Goal: Task Accomplishment & Management: Use online tool/utility

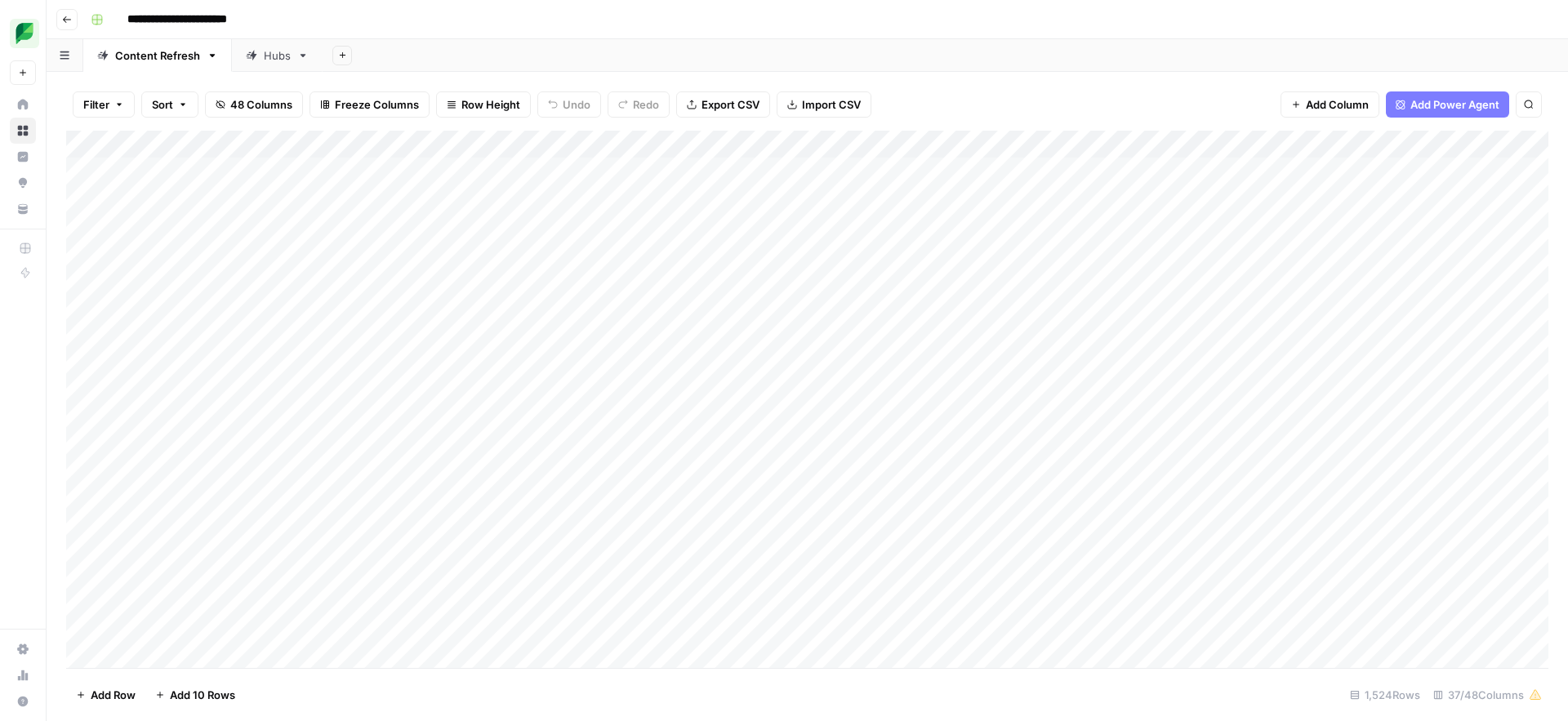
click at [266, 68] on link "Hubs" at bounding box center [277, 55] width 91 height 33
click at [939, 175] on div "Add Column" at bounding box center [807, 399] width 1483 height 538
click at [878, 174] on div "Add Column" at bounding box center [807, 399] width 1483 height 538
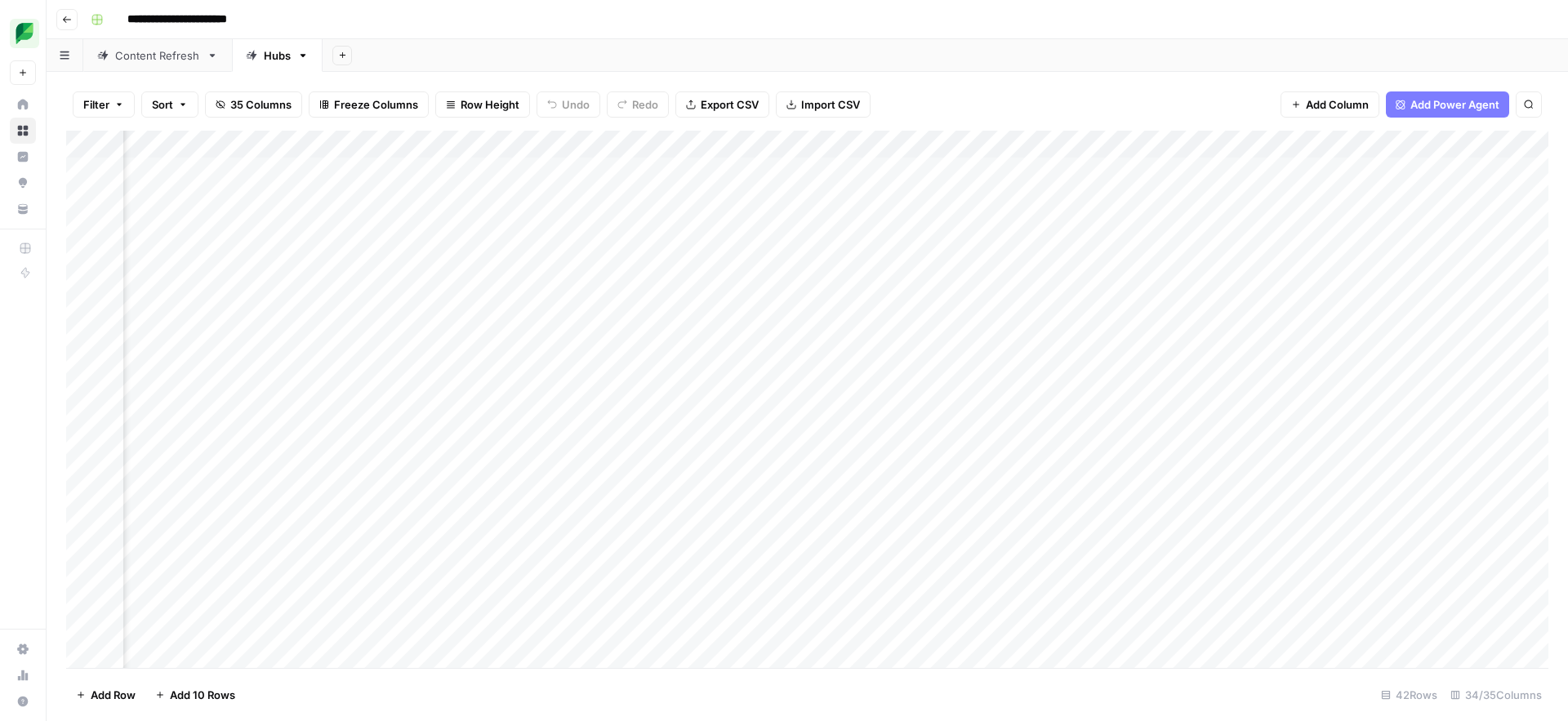
click at [878, 174] on div "Add Column" at bounding box center [807, 399] width 1483 height 538
click at [1147, 192] on div "Add Column" at bounding box center [807, 399] width 1483 height 538
click at [1231, 175] on div "Add Column" at bounding box center [807, 399] width 1483 height 538
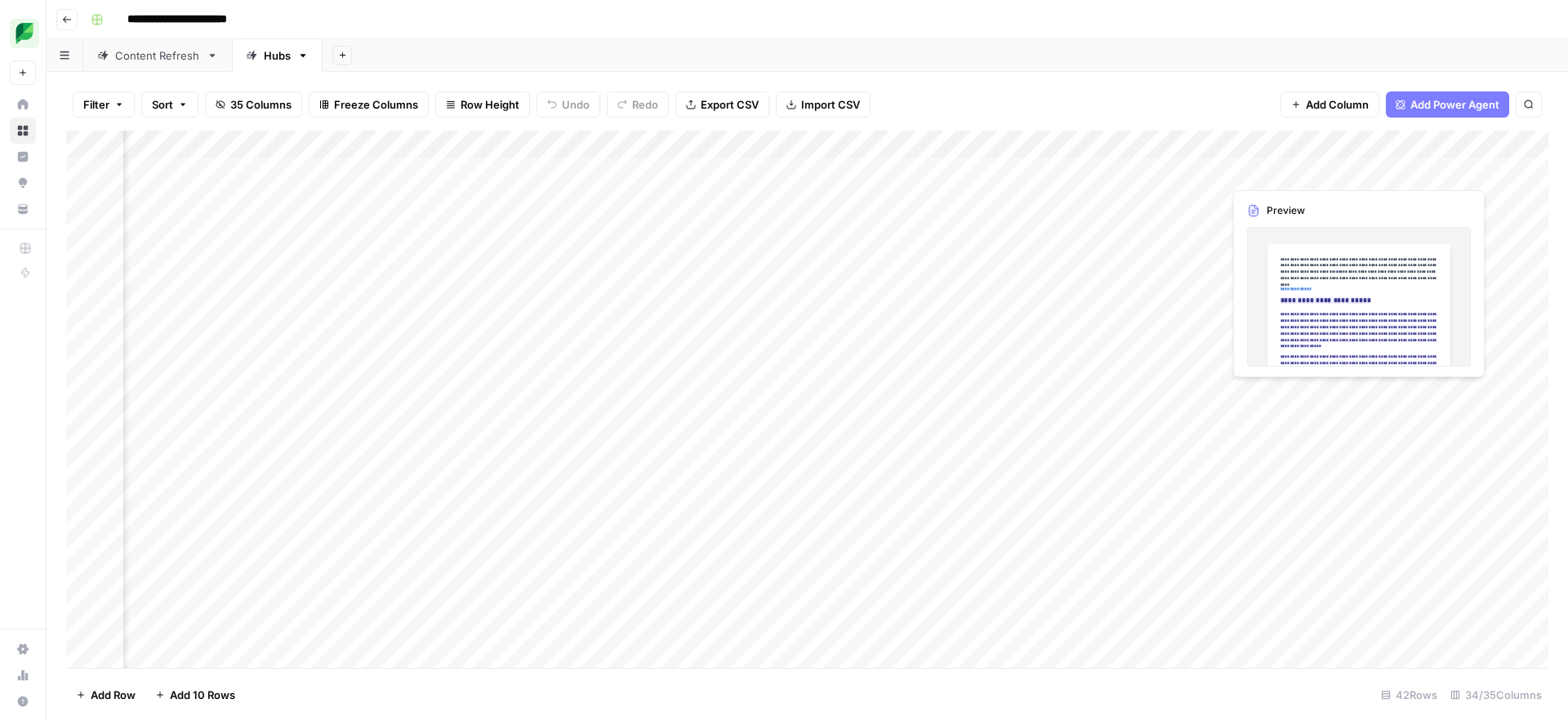
click at [1231, 175] on div "Add Column" at bounding box center [807, 399] width 1483 height 538
click at [1231, 175] on div at bounding box center [1297, 171] width 149 height 30
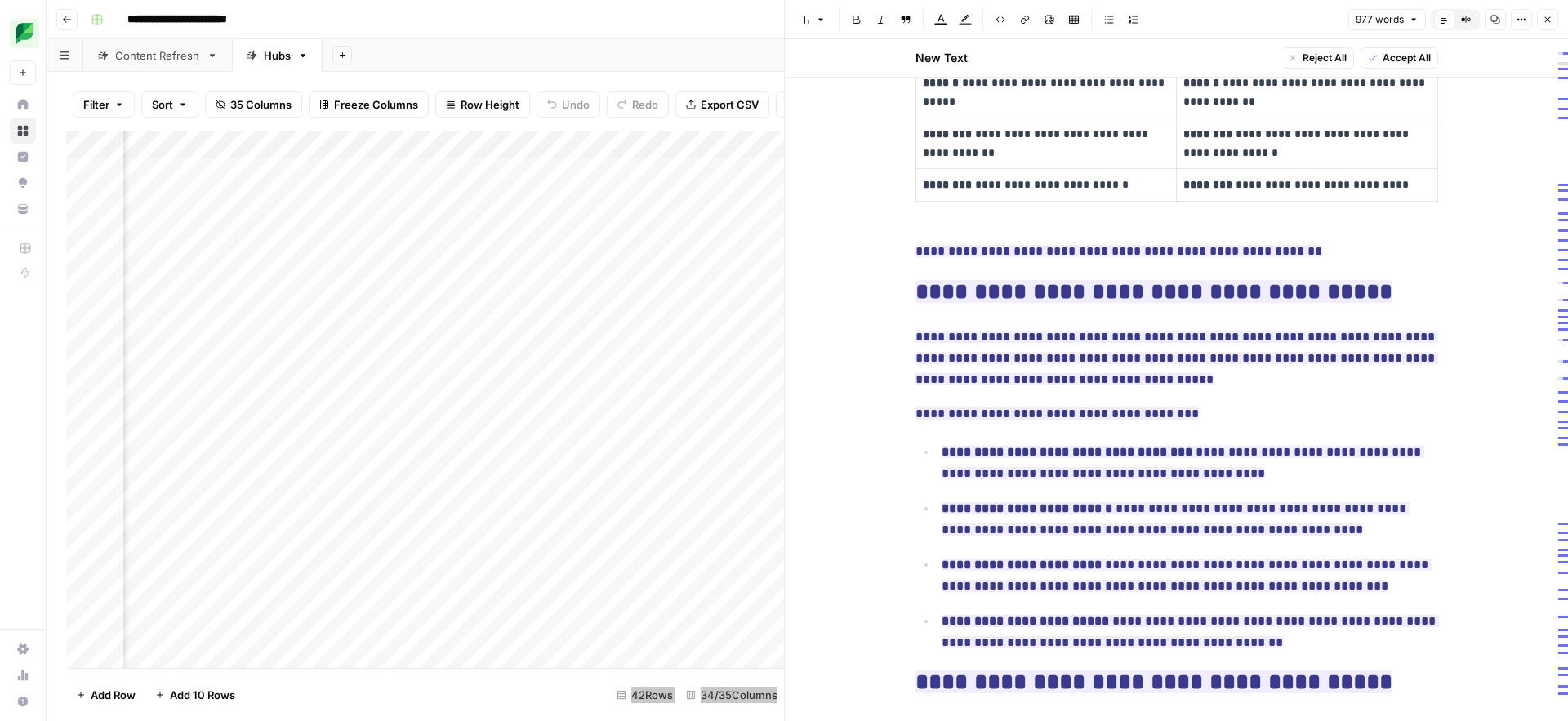
scroll to position [712, 0]
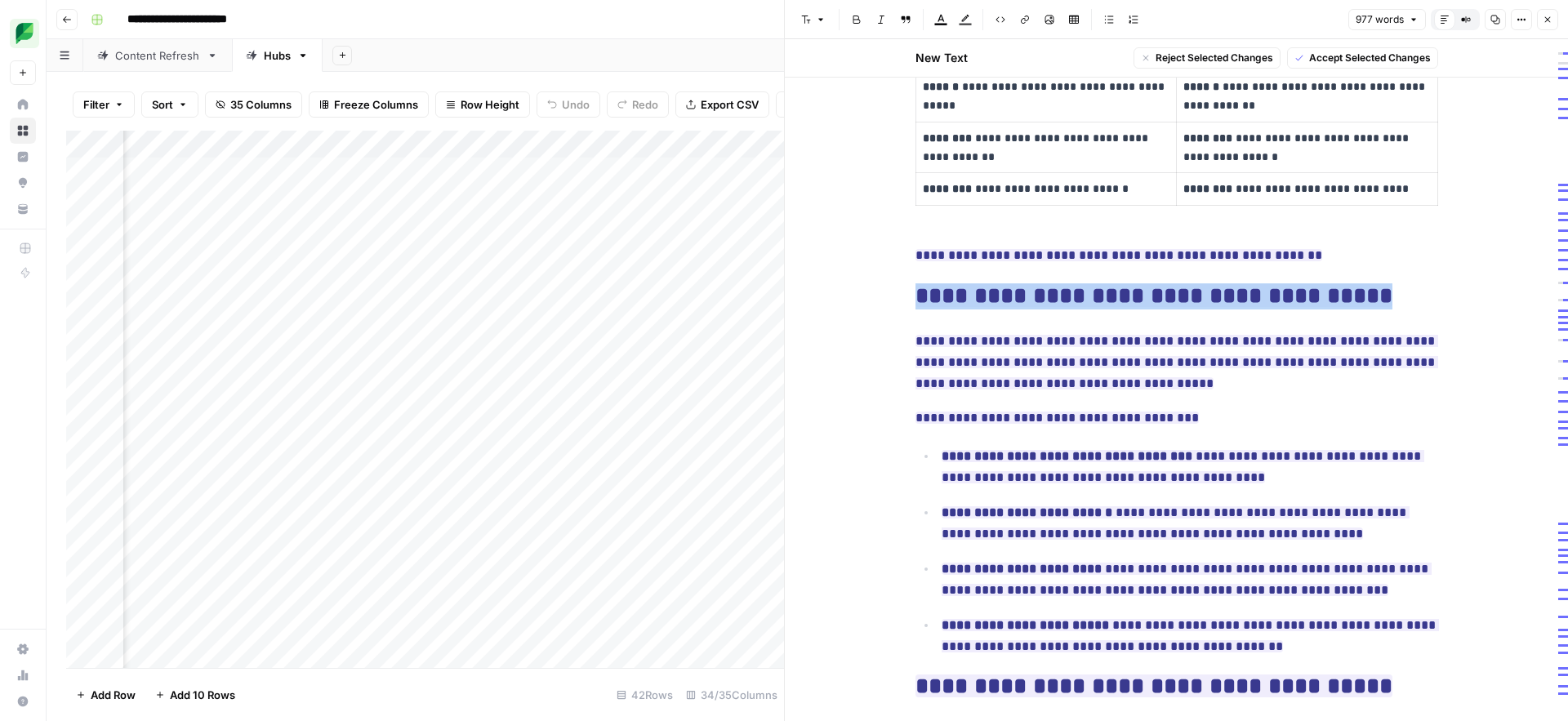
drag, startPoint x: 1358, startPoint y: 235, endPoint x: 910, endPoint y: 241, distance: 448.0
copy ins "**********"
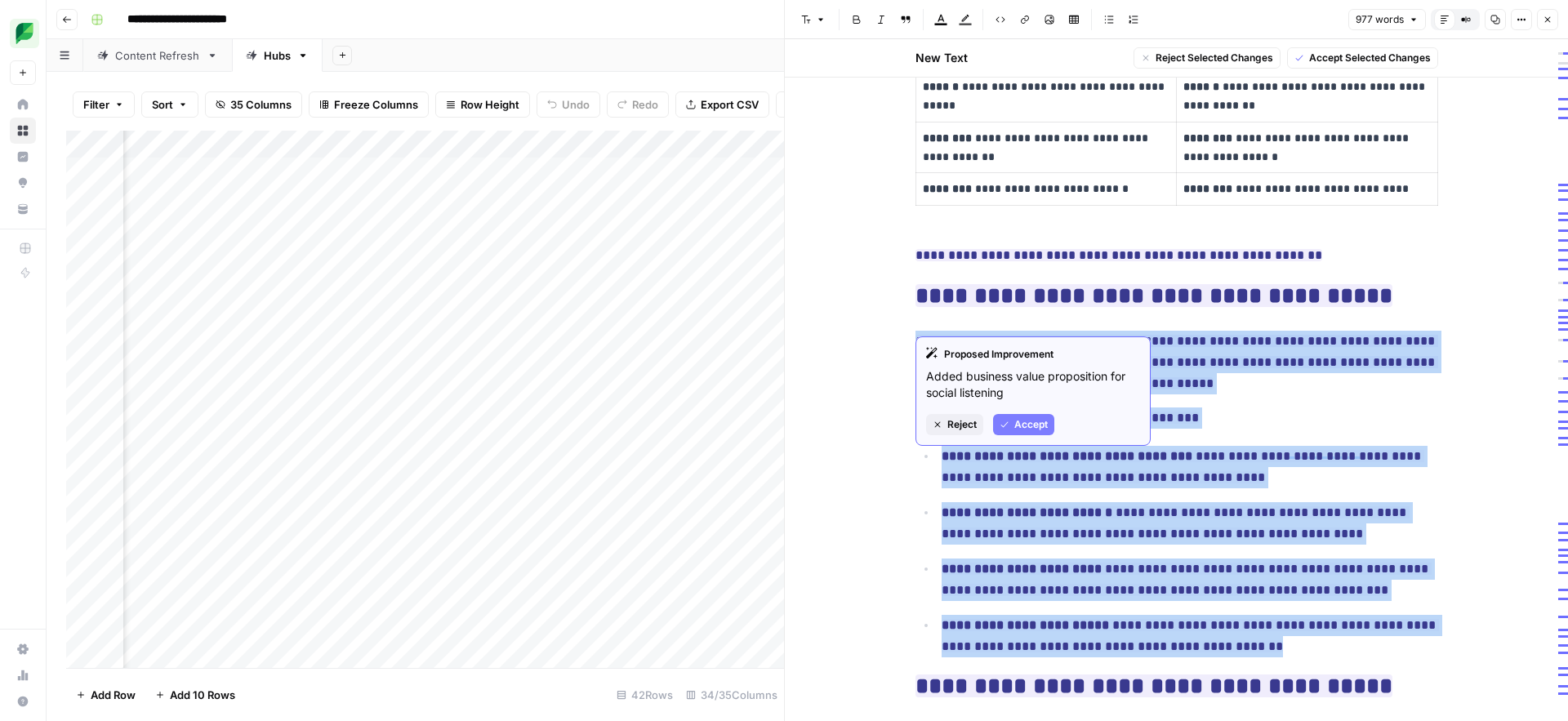
drag, startPoint x: 1237, startPoint y: 584, endPoint x: 916, endPoint y: 281, distance: 441.4
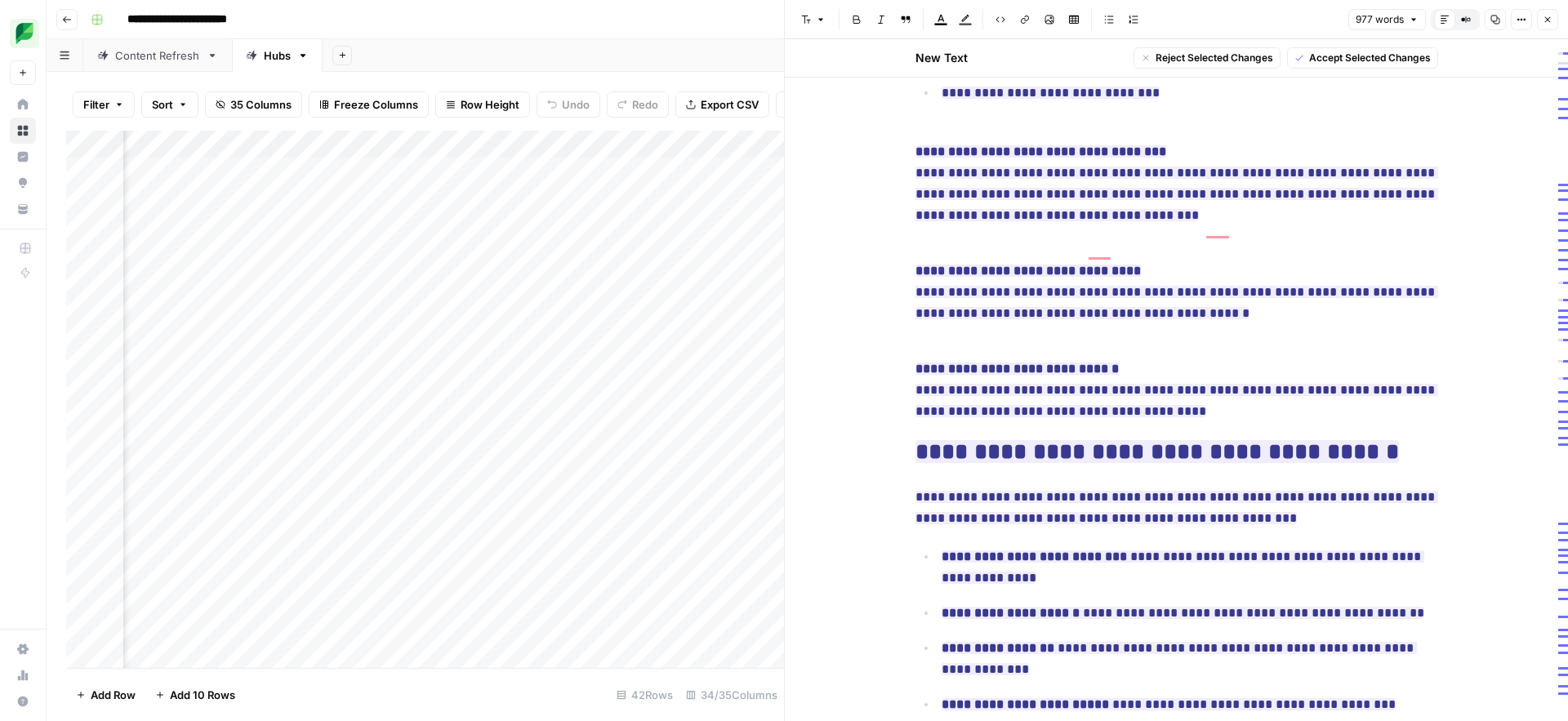
scroll to position [1791, 0]
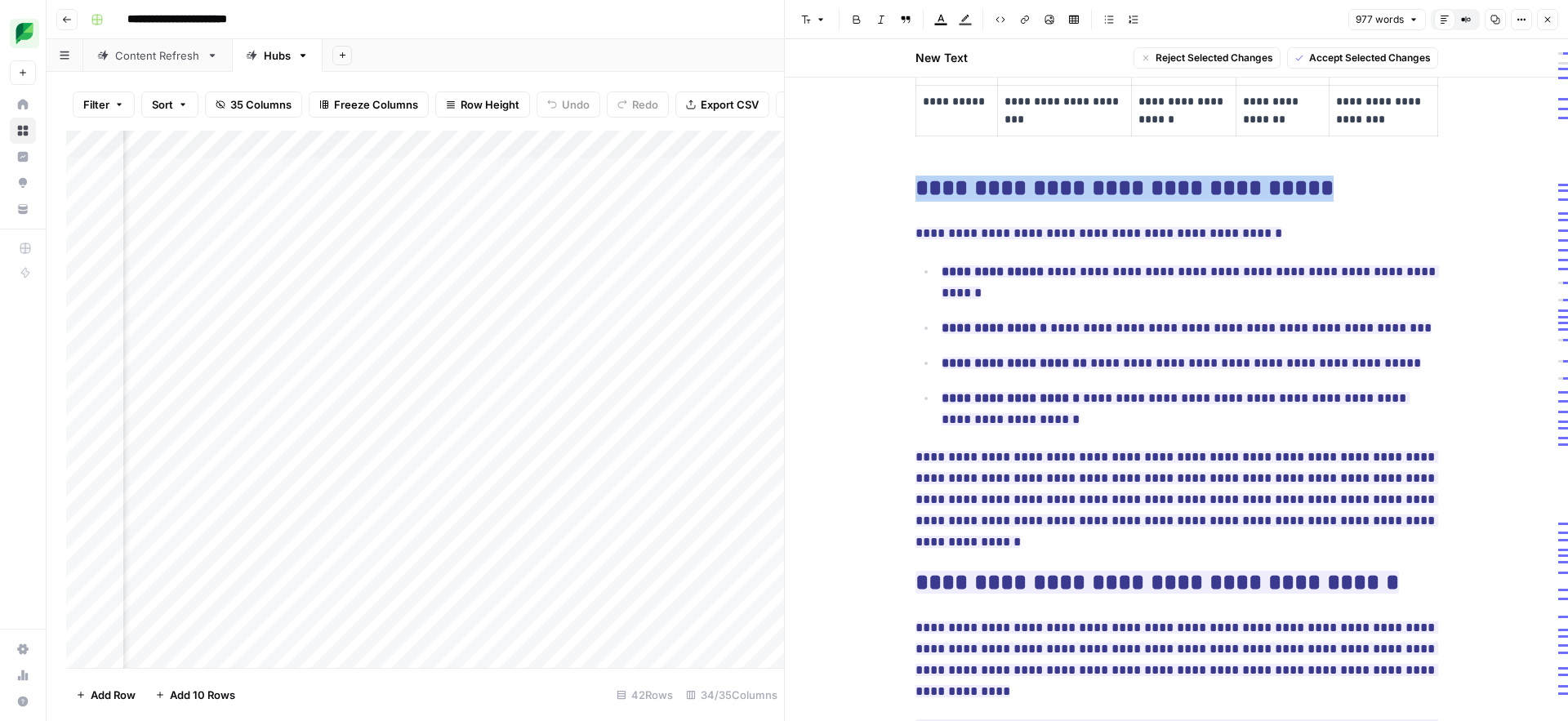
drag, startPoint x: 1300, startPoint y: 121, endPoint x: 911, endPoint y: 121, distance: 389.0
copy ins "**********"
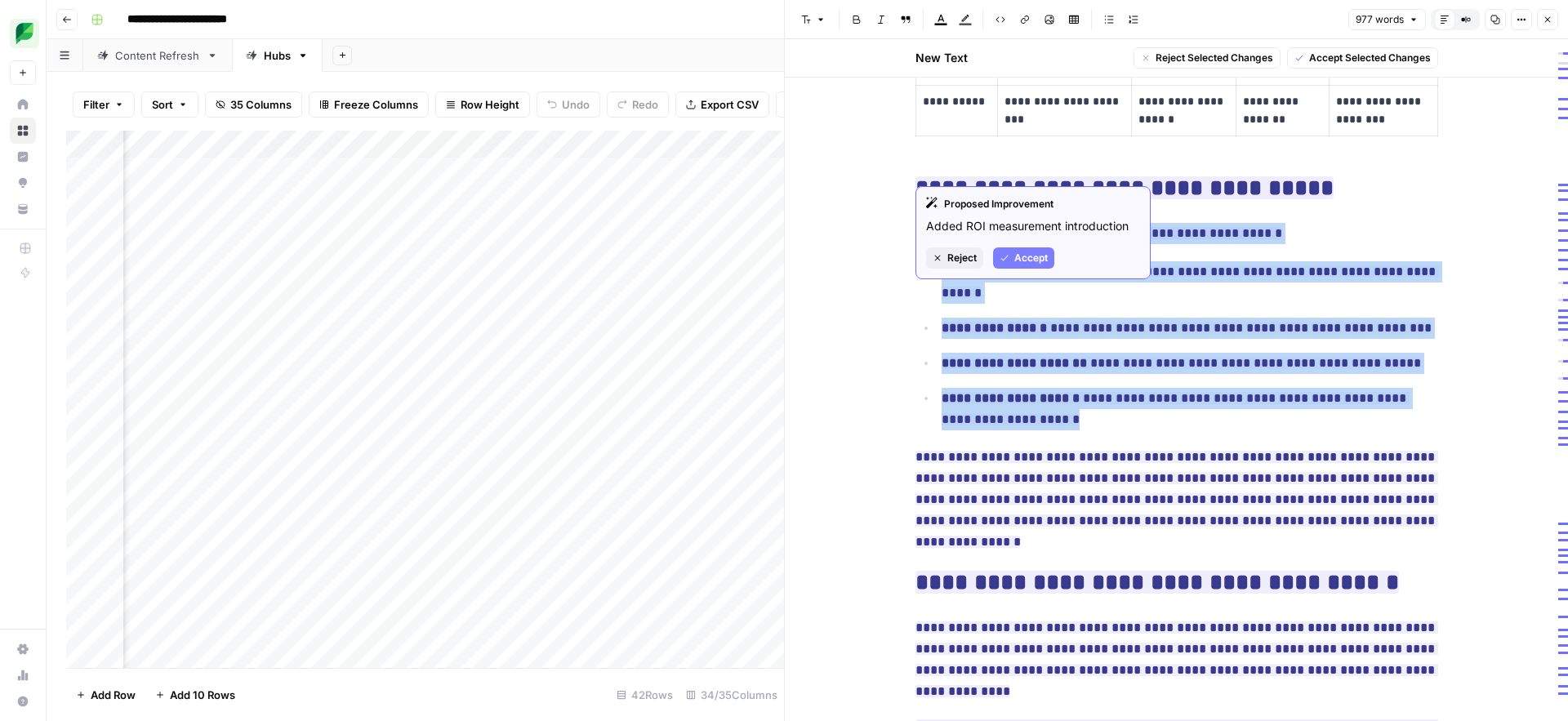
drag, startPoint x: 1066, startPoint y: 356, endPoint x: 915, endPoint y: 171, distance: 238.8
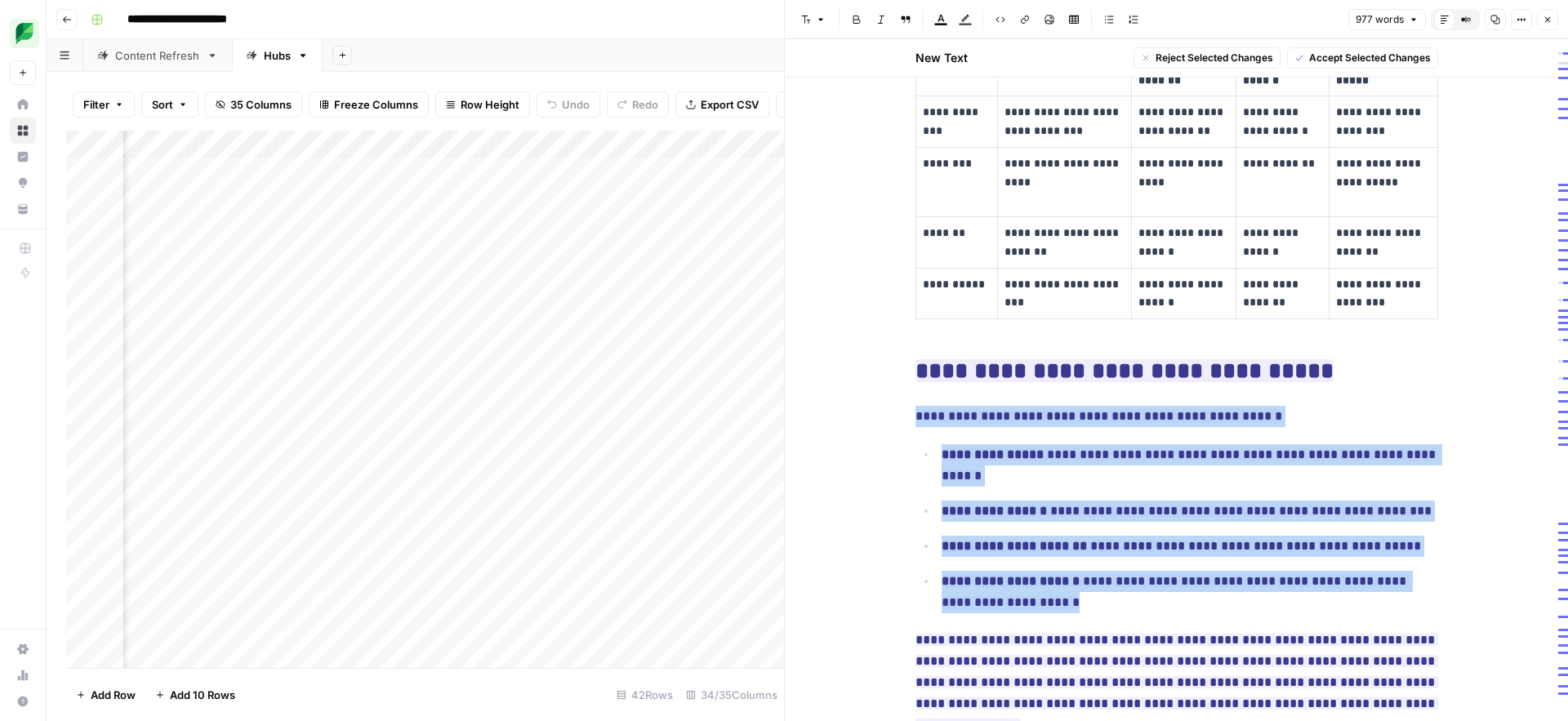
scroll to position [2459, 0]
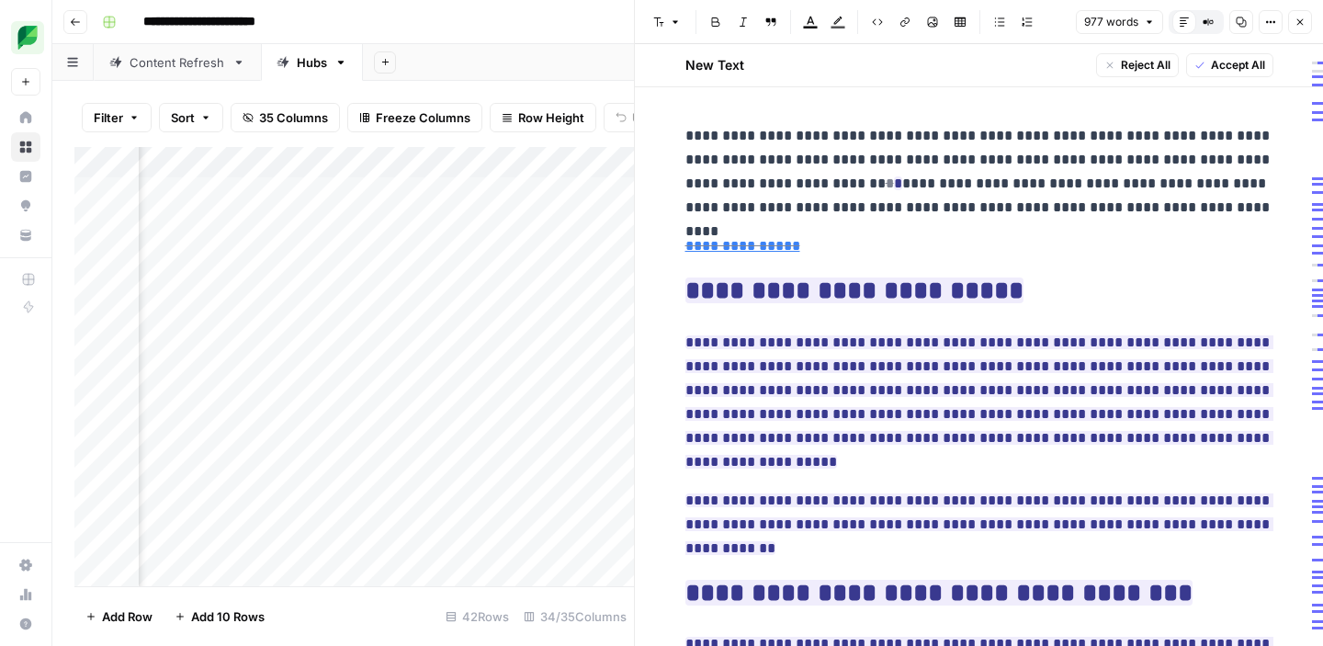
scroll to position [0, 5840]
